Goal: Contribute content

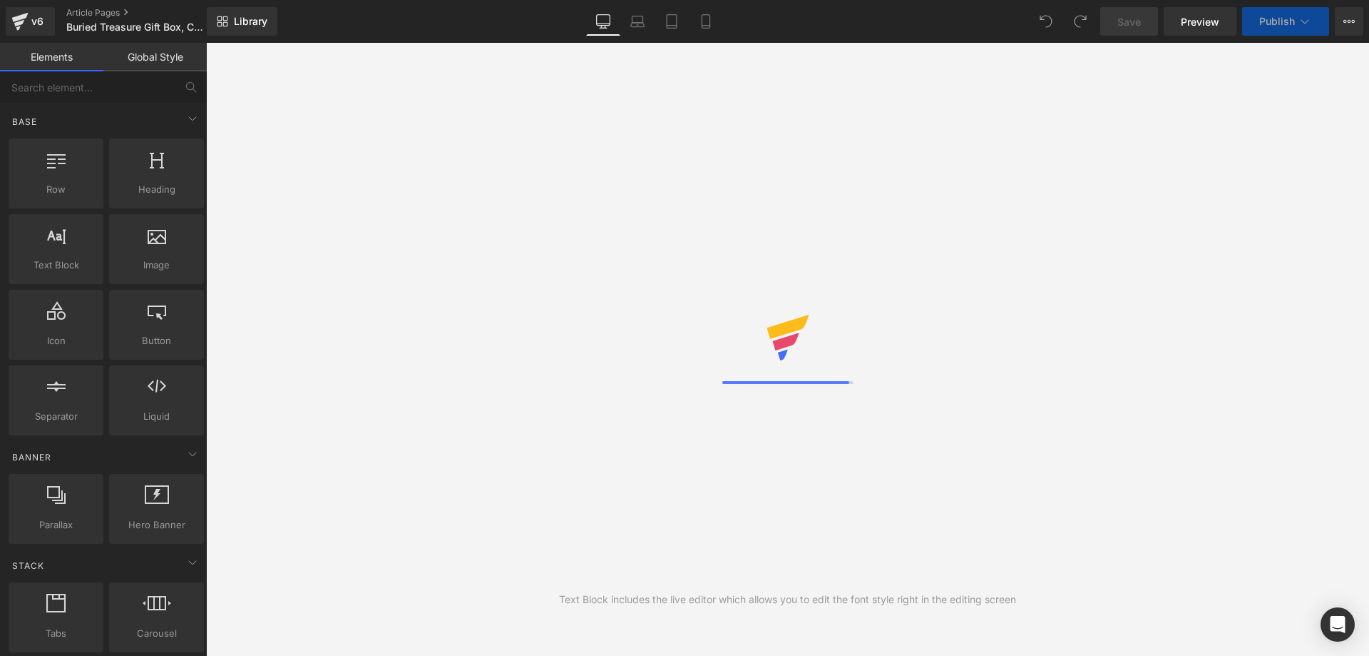
click at [699, 31] on link "Mobile" at bounding box center [706, 21] width 34 height 29
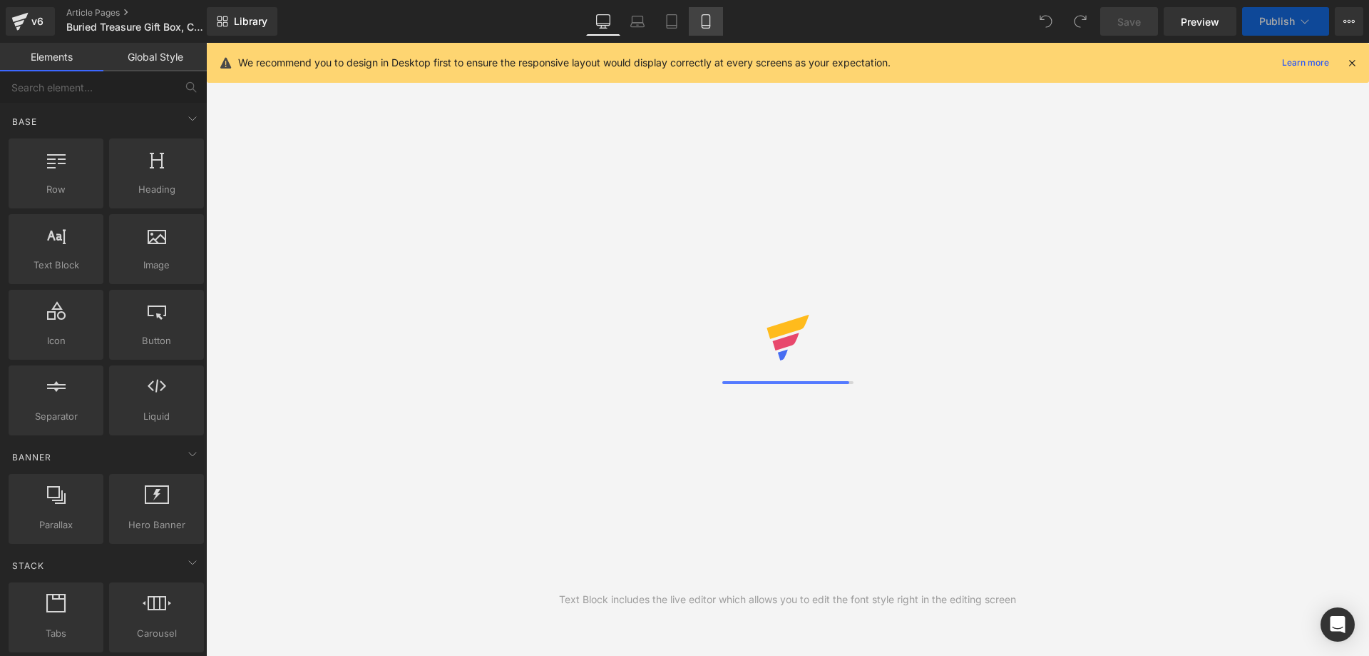
drag, startPoint x: 703, startPoint y: 25, endPoint x: 608, endPoint y: 162, distance: 166.2
click at [703, 25] on icon at bounding box center [706, 22] width 8 height 14
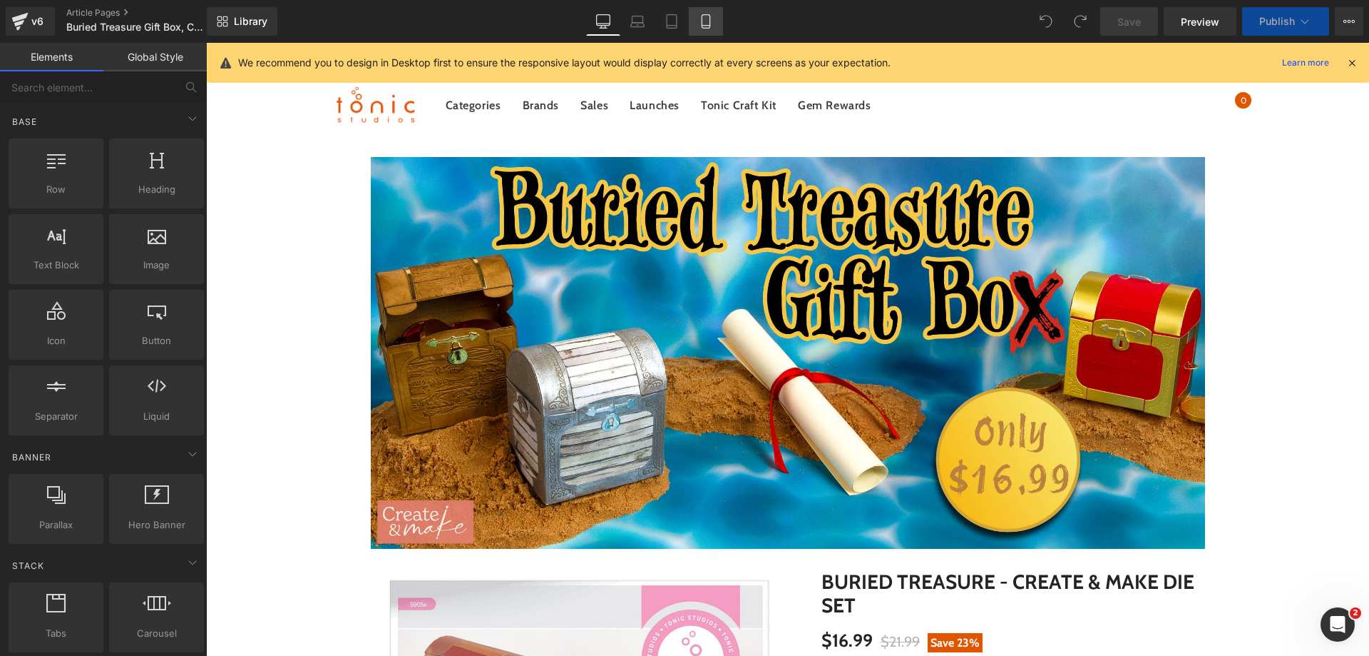
click at [708, 18] on icon at bounding box center [706, 21] width 14 height 14
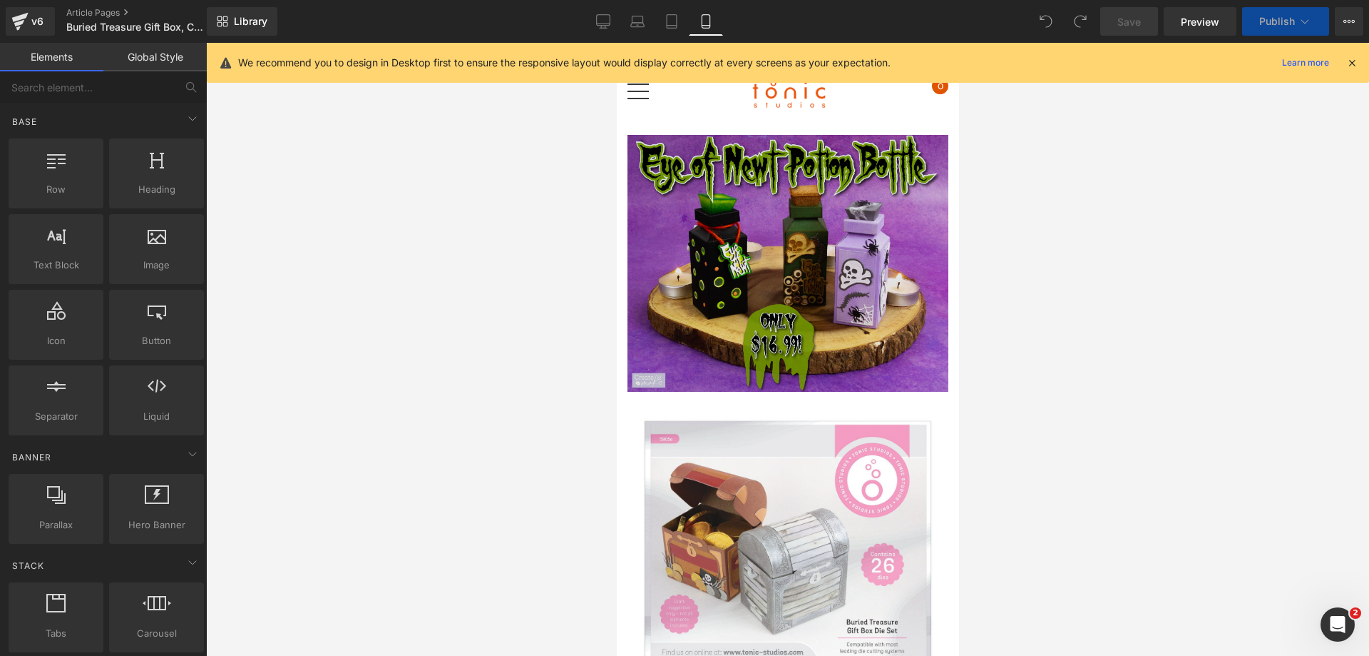
click at [715, 292] on img at bounding box center [787, 263] width 321 height 257
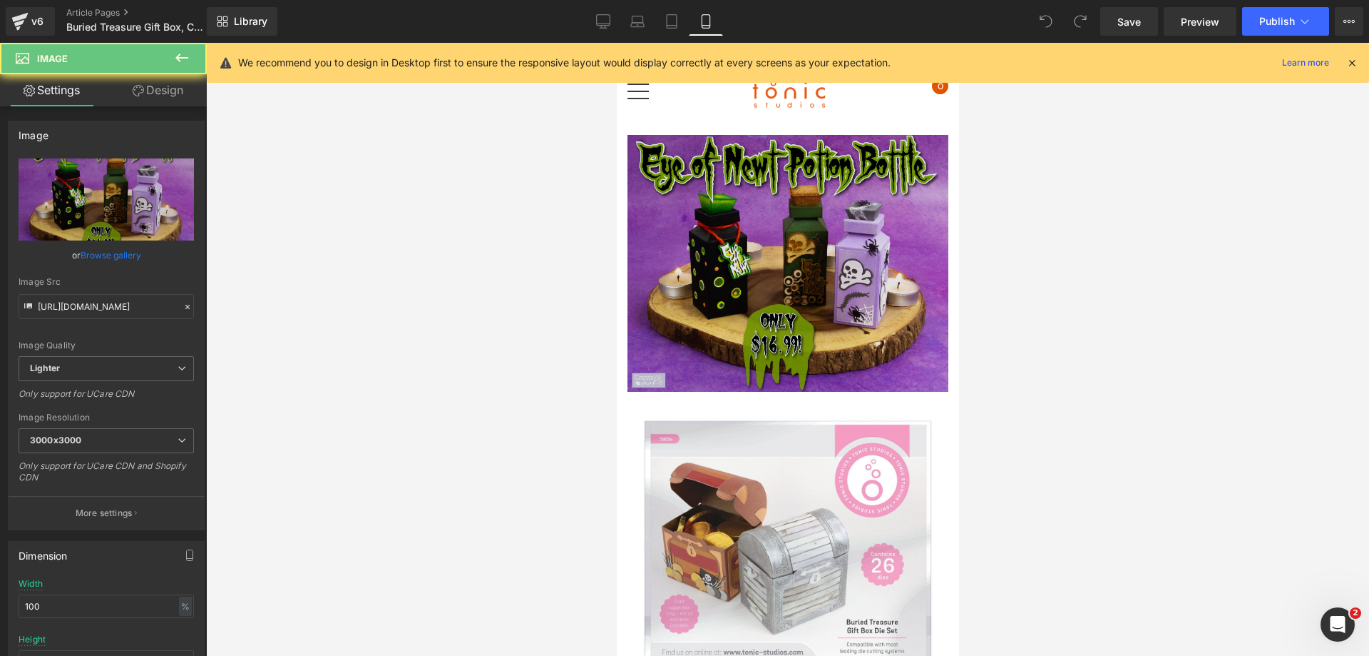
click at [715, 252] on img at bounding box center [787, 263] width 321 height 257
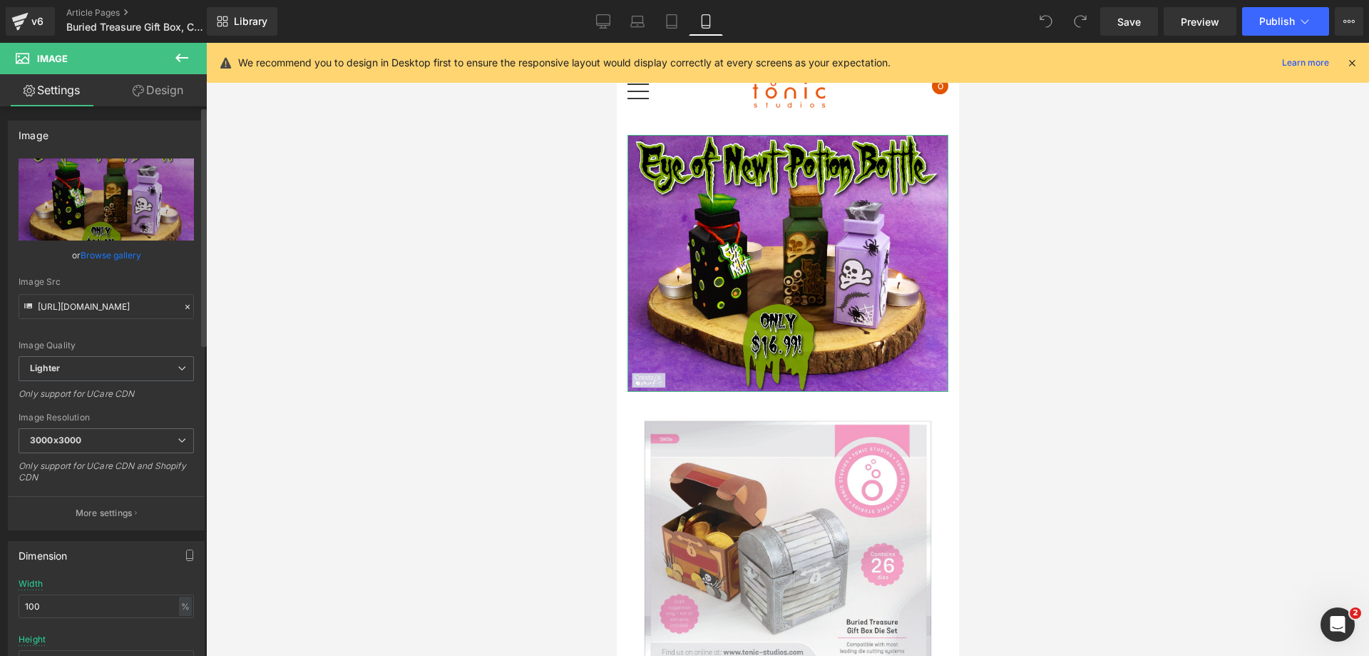
click at [103, 246] on link "Browse gallery" at bounding box center [111, 255] width 61 height 25
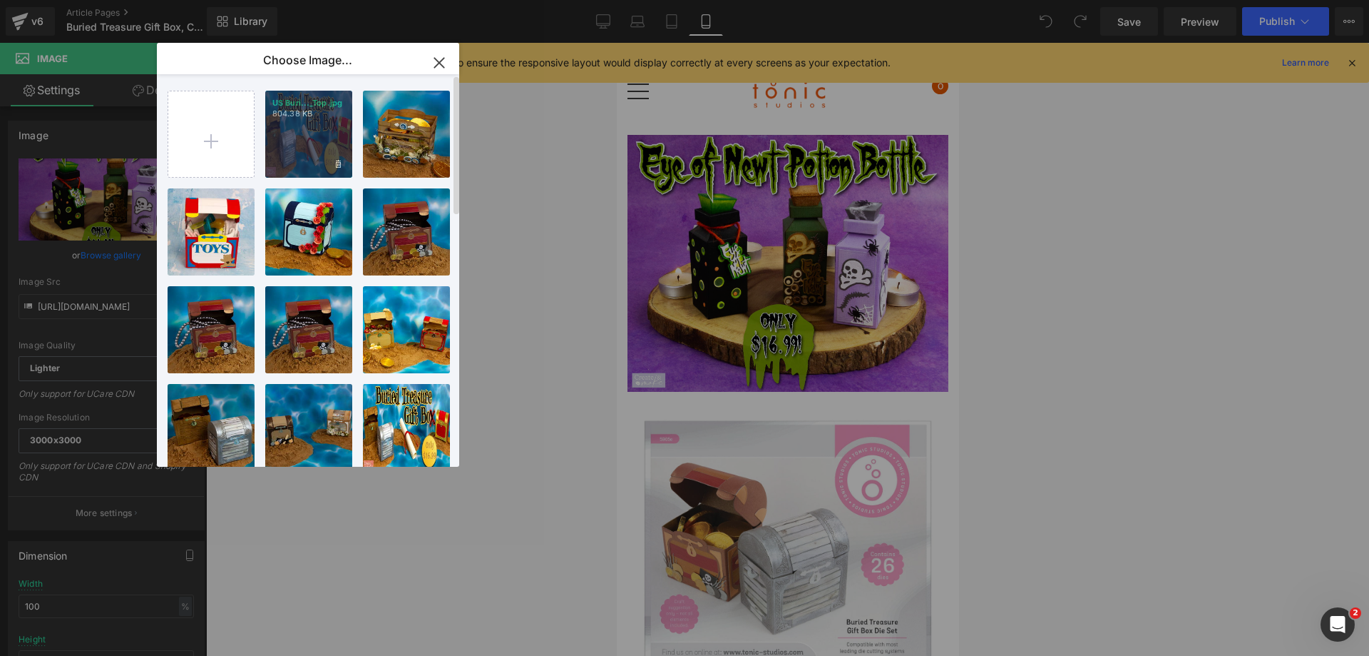
click at [290, 136] on div "US Buri..._Top.jpg 804.38 KB" at bounding box center [308, 134] width 87 height 87
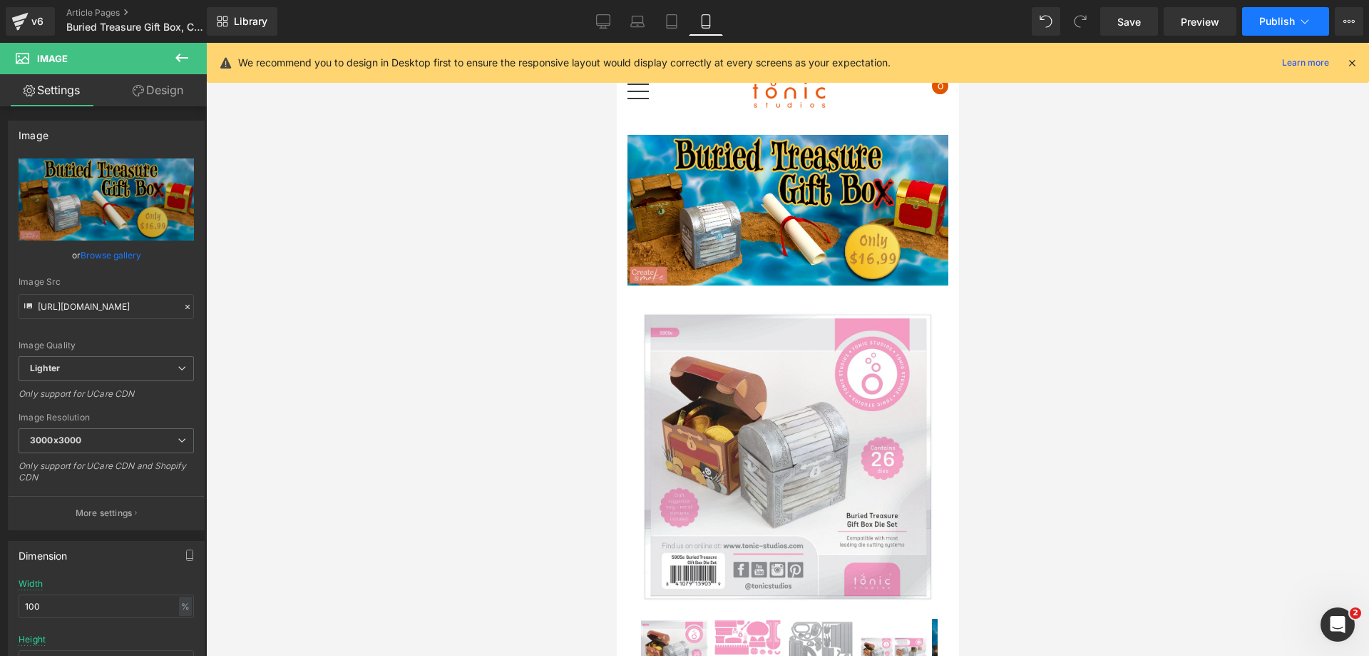
click at [1302, 21] on icon at bounding box center [1305, 21] width 14 height 14
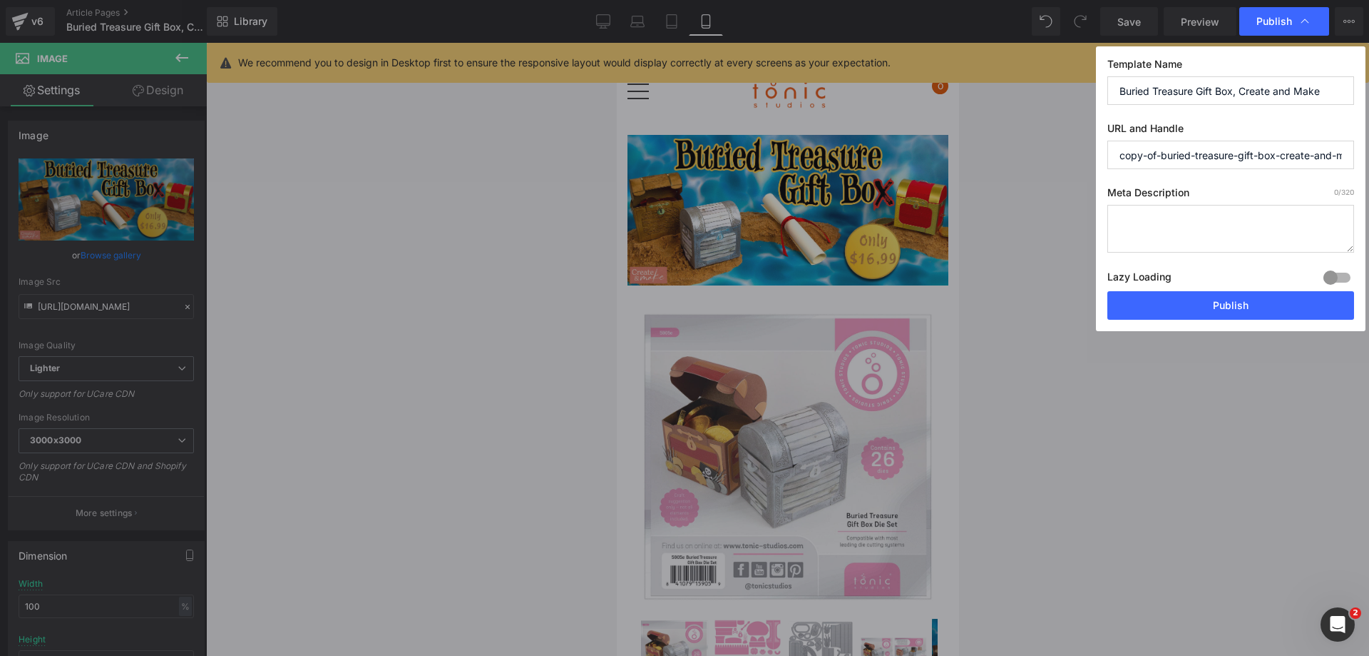
drag, startPoint x: 1163, startPoint y: 155, endPoint x: 1041, endPoint y: 153, distance: 122.7
click at [1041, 153] on div "Publish Template Name Buried Treasure Gift Box, Create and Make URL and Handle …" at bounding box center [684, 328] width 1369 height 656
drag, startPoint x: 1193, startPoint y: 155, endPoint x: 1367, endPoint y: 180, distance: 175.0
click at [1366, 155] on div "Publish Template Name Buried Treasure Gift Box, Create and Make URL and Handle …" at bounding box center [684, 328] width 1369 height 656
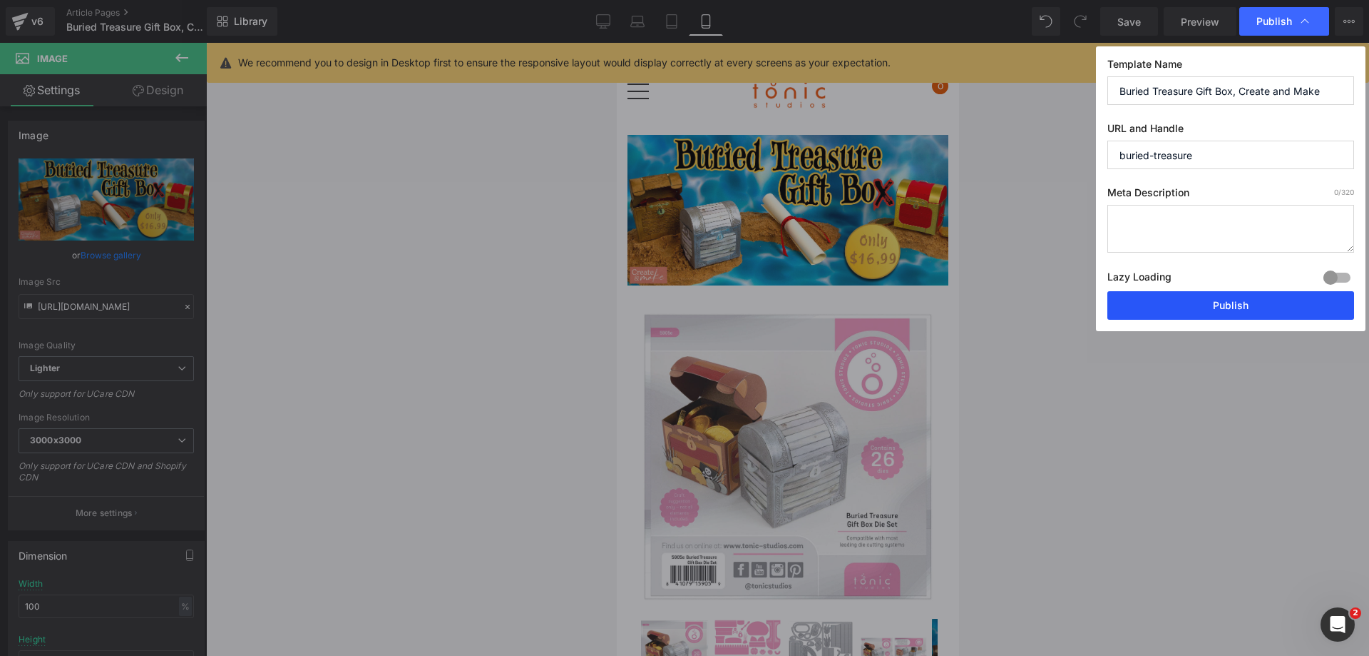
type input "buried-treasure"
click at [1232, 308] on button "Publish" at bounding box center [1231, 305] width 247 height 29
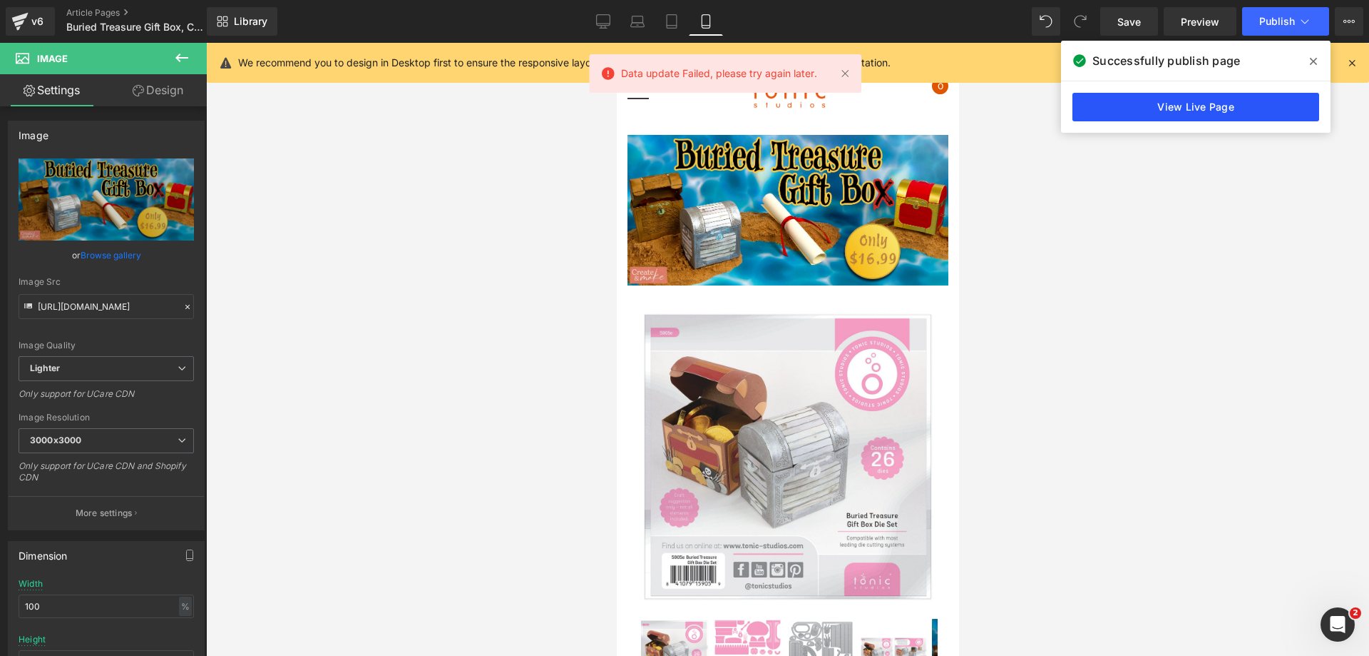
click at [1118, 104] on link "View Live Page" at bounding box center [1196, 107] width 247 height 29
